Goal: Obtain resource: Obtain resource

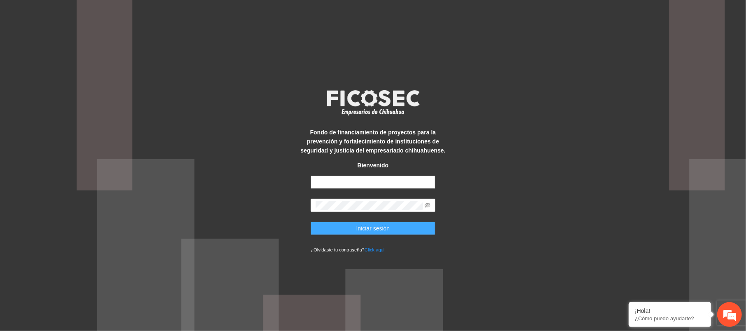
type input "**********"
click at [383, 221] on button "Iniciar sesión" at bounding box center [373, 227] width 124 height 13
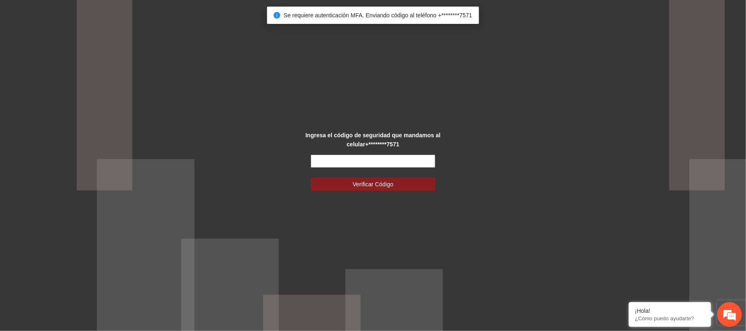
click at [394, 161] on input "text" at bounding box center [373, 160] width 124 height 13
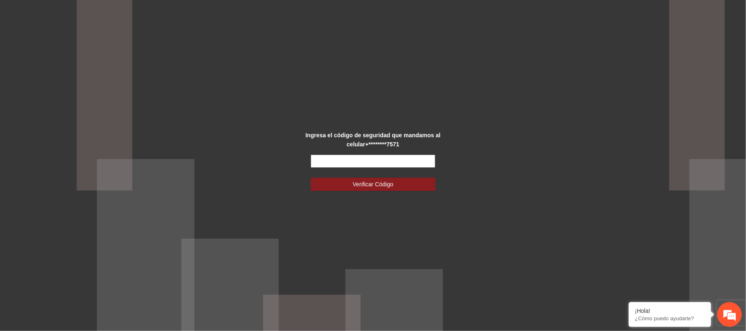
click at [379, 161] on input "text" at bounding box center [373, 160] width 124 height 13
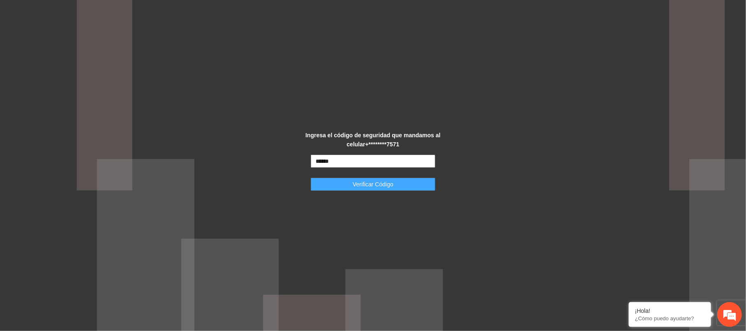
type input "******"
click at [360, 180] on span "Verificar Código" at bounding box center [373, 183] width 41 height 9
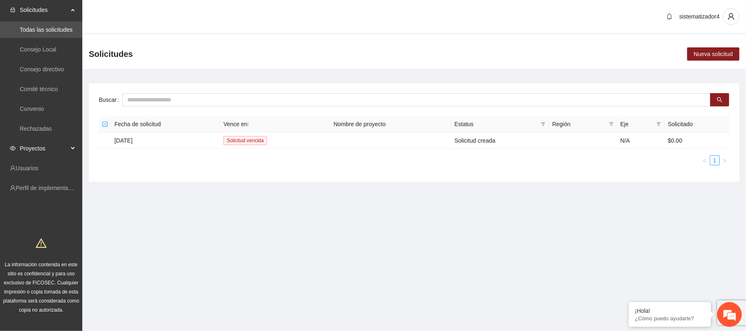
click at [67, 152] on span "Proyectos" at bounding box center [44, 148] width 49 height 16
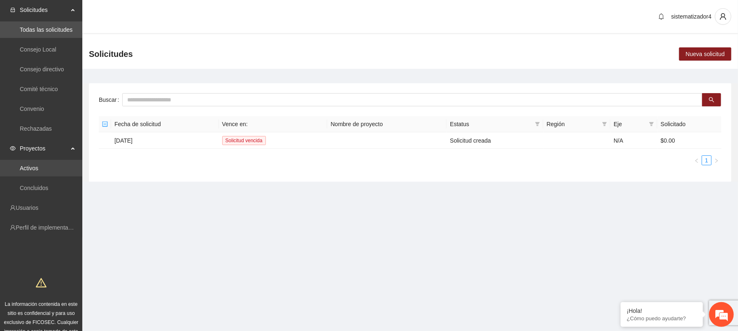
click at [38, 165] on link "Activos" at bounding box center [29, 168] width 19 height 7
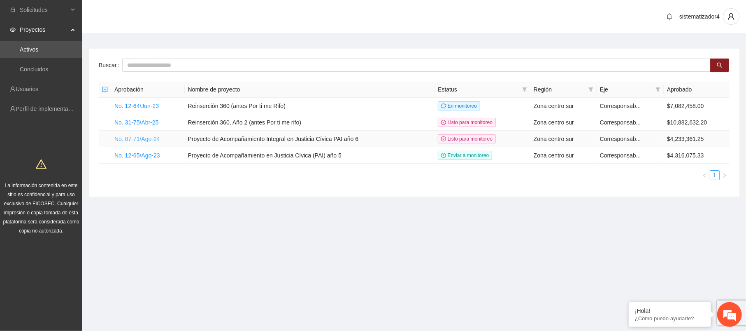
click at [151, 140] on link "No. 07-71/Ago-24" at bounding box center [137, 138] width 46 height 7
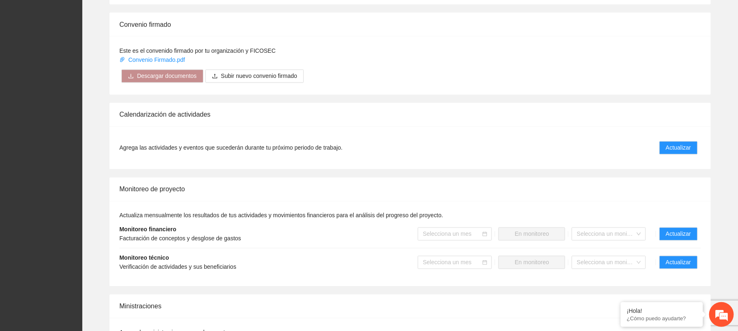
scroll to position [679, 0]
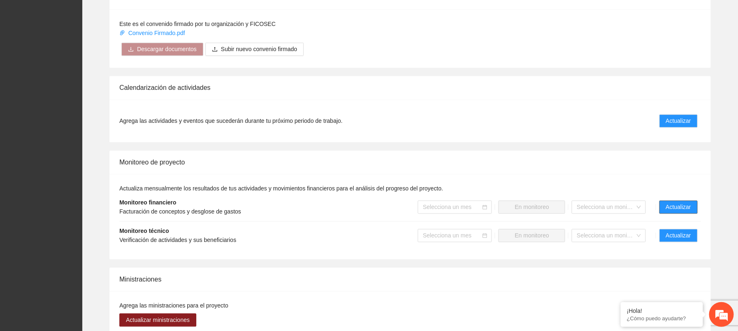
click at [673, 208] on span "Actualizar" at bounding box center [678, 207] width 25 height 9
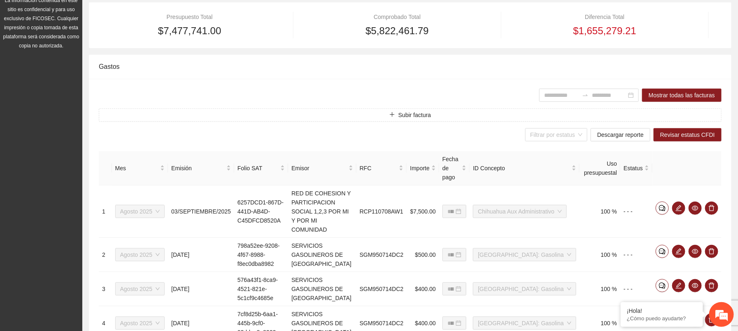
scroll to position [152, 0]
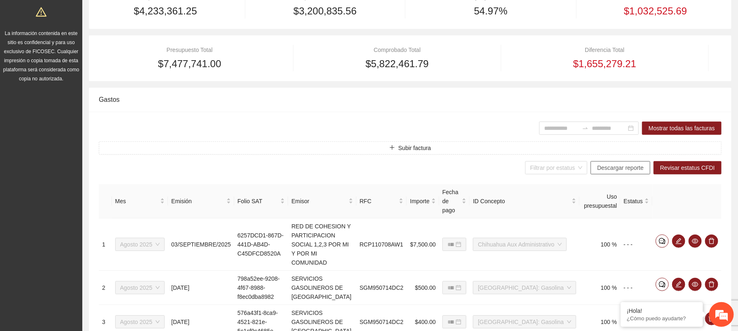
click at [625, 170] on span "Descargar reporte" at bounding box center [620, 167] width 47 height 9
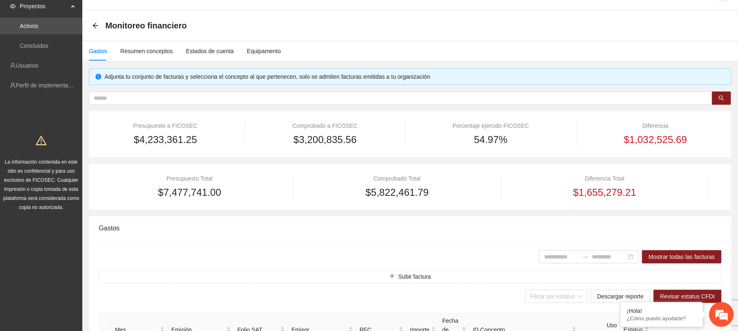
scroll to position [0, 0]
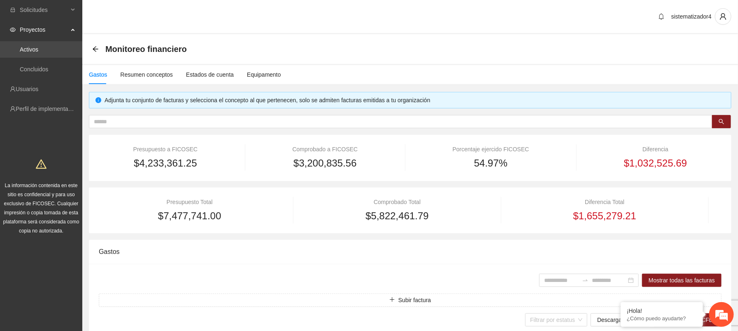
click at [34, 50] on link "Activos" at bounding box center [29, 49] width 19 height 7
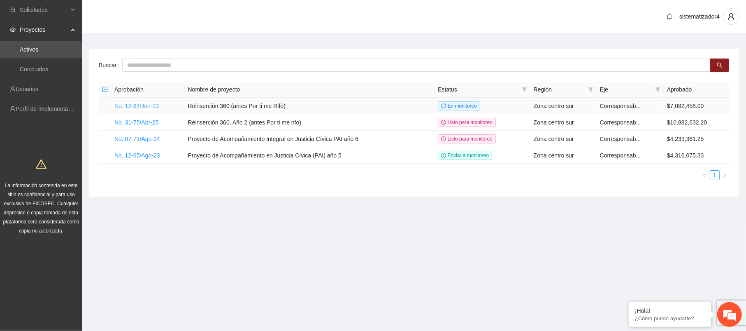
click at [150, 105] on link "No. 12-64/Jun-23" at bounding box center [136, 105] width 44 height 7
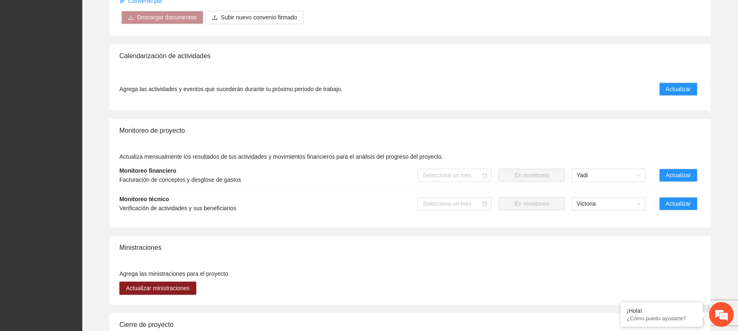
scroll to position [876, 0]
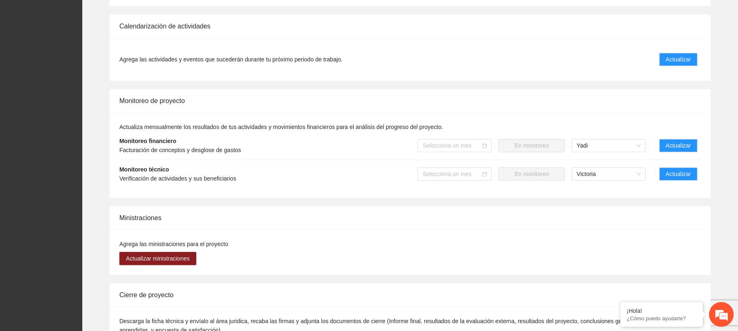
click at [675, 131] on li "Monitoreo financiero Facturación de conceptos y desglose de gastos Selecciona u…" at bounding box center [410, 145] width 582 height 28
click at [665, 139] on button "Actualizar" at bounding box center [678, 145] width 38 height 13
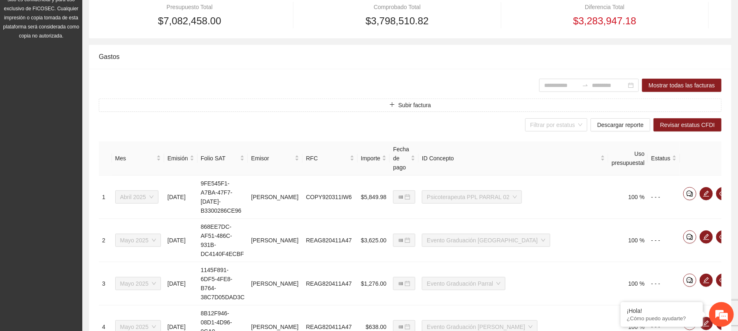
scroll to position [198, 0]
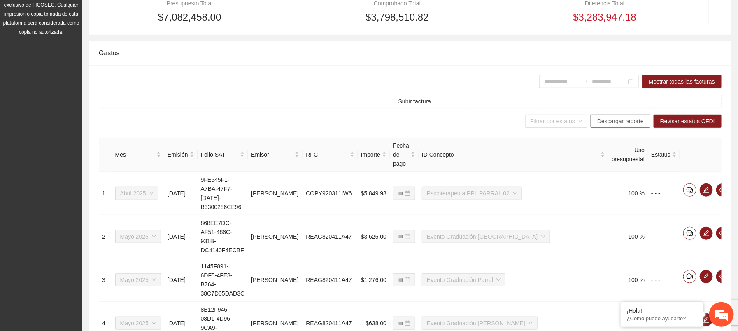
click at [615, 123] on span "Descargar reporte" at bounding box center [620, 120] width 47 height 9
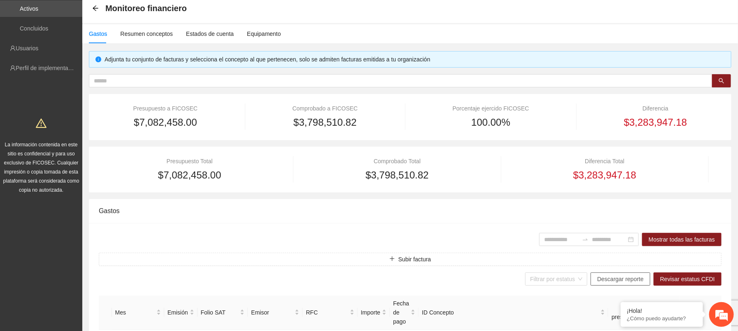
scroll to position [0, 0]
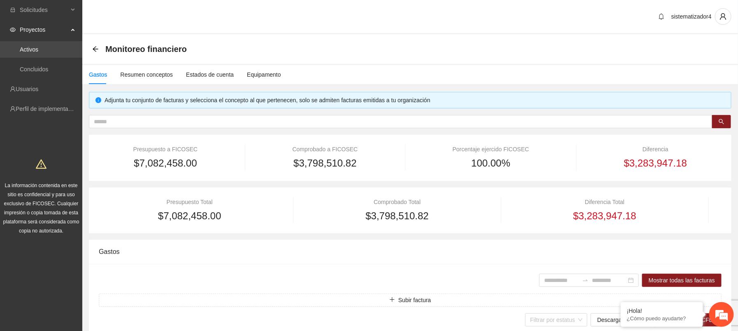
click at [38, 48] on link "Activos" at bounding box center [29, 49] width 19 height 7
click at [38, 49] on link "Activos" at bounding box center [29, 49] width 19 height 7
click at [20, 46] on link "Activos" at bounding box center [29, 49] width 19 height 7
click at [31, 33] on span "Proyectos" at bounding box center [44, 29] width 49 height 16
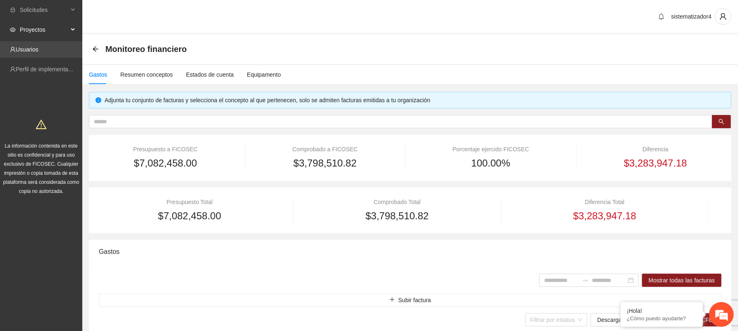
click at [29, 46] on link "Usuarios" at bounding box center [27, 49] width 23 height 7
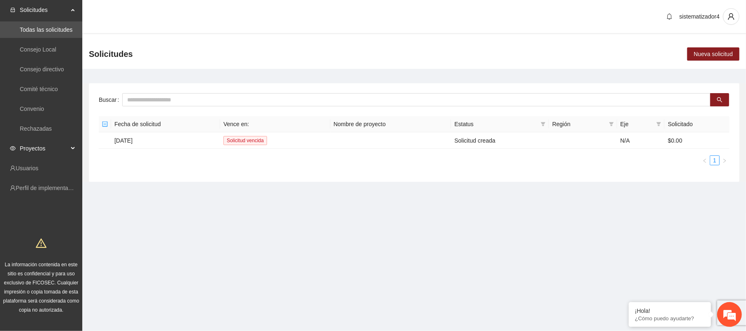
click at [43, 142] on span "Proyectos" at bounding box center [44, 148] width 49 height 16
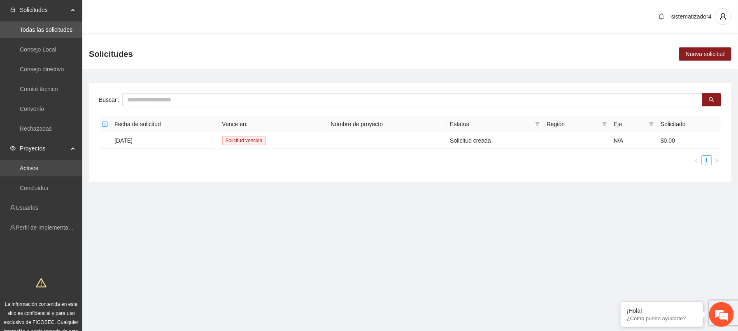
click at [38, 165] on link "Activos" at bounding box center [29, 168] width 19 height 7
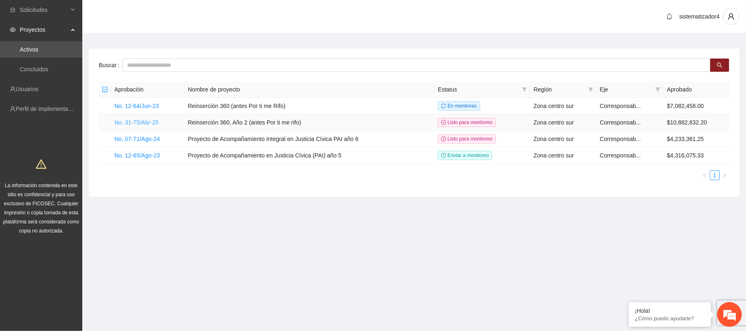
click at [140, 119] on link "No. 31-75/Abr-25" at bounding box center [136, 122] width 44 height 7
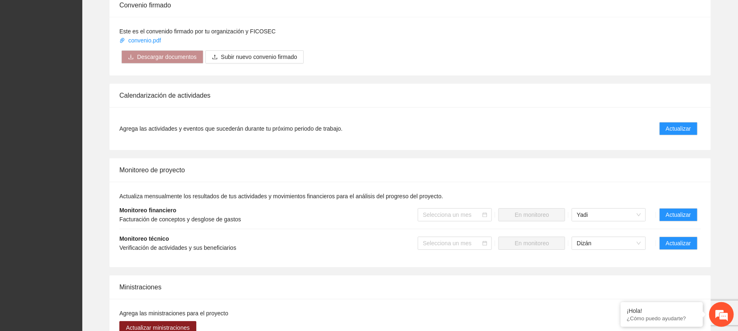
scroll to position [1262, 0]
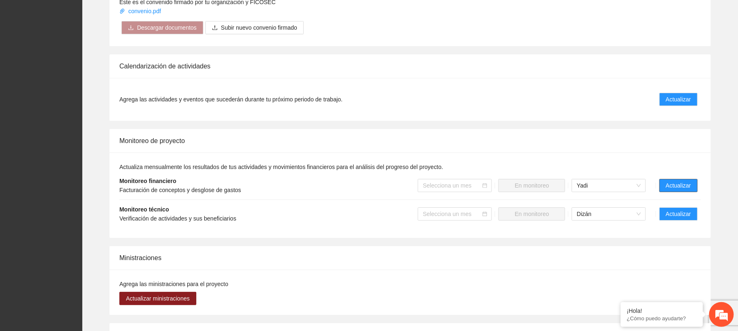
click at [671, 181] on span "Actualizar" at bounding box center [678, 185] width 25 height 9
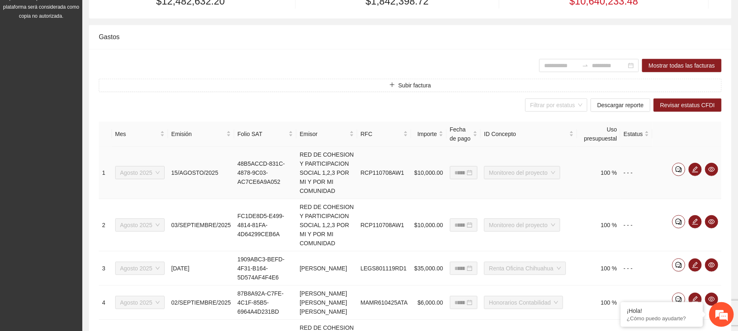
scroll to position [219, 0]
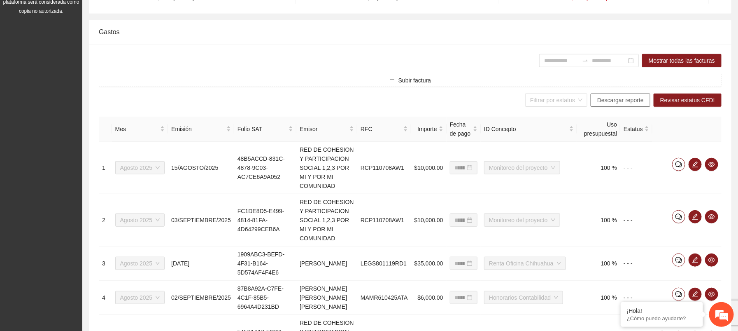
click at [614, 105] on button "Descargar reporte" at bounding box center [621, 99] width 60 height 13
